Goal: Navigation & Orientation: Go to known website

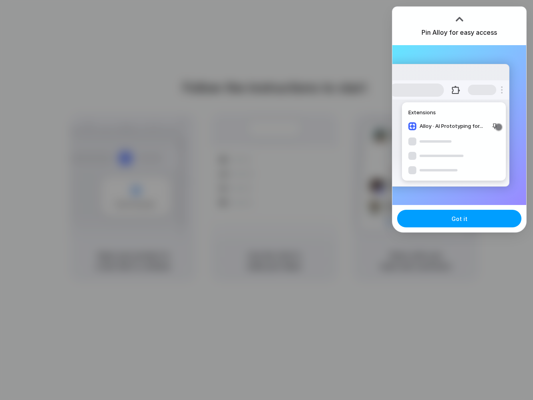
click at [451, 225] on button "Got it" at bounding box center [459, 219] width 124 height 18
